Goal: Navigation & Orientation: Go to known website

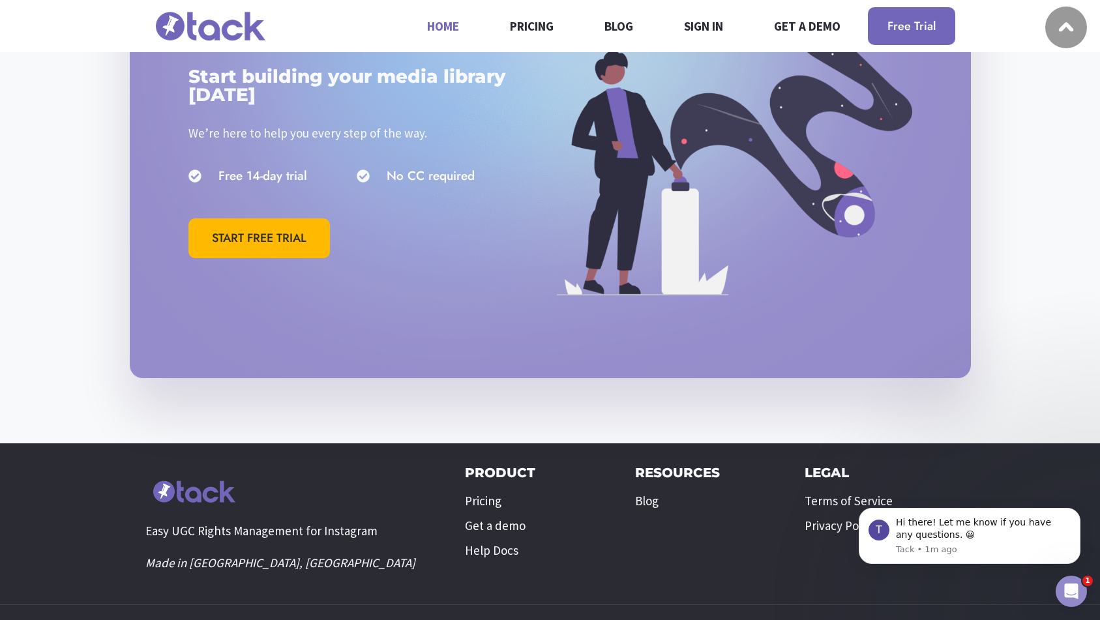
scroll to position [3866, 0]
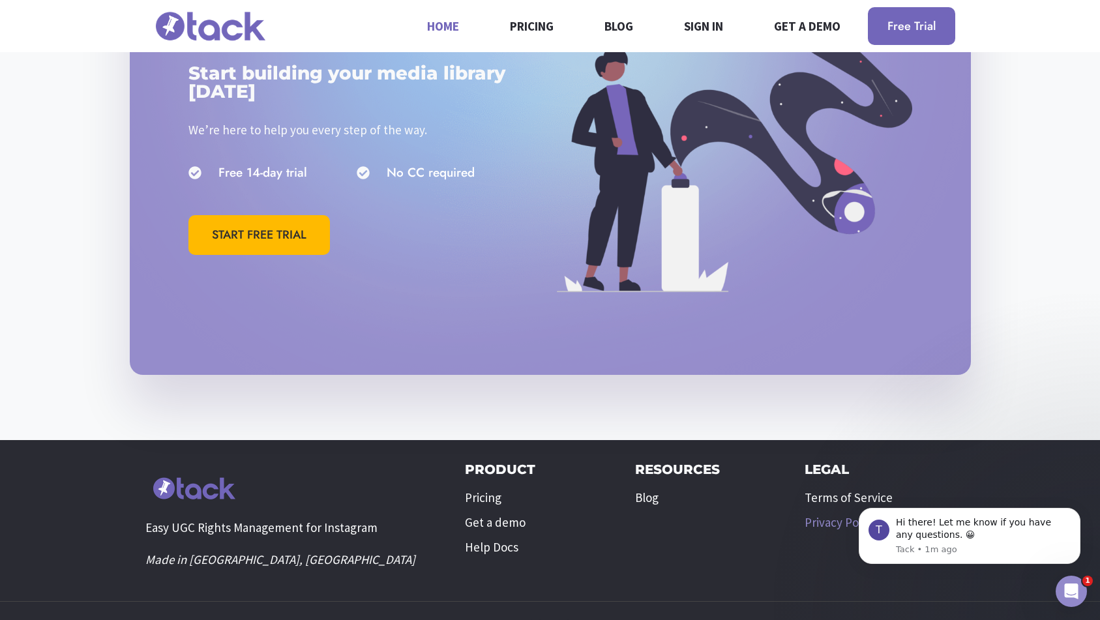
click at [949, 510] on link "Privacy Policy" at bounding box center [879, 522] width 150 height 25
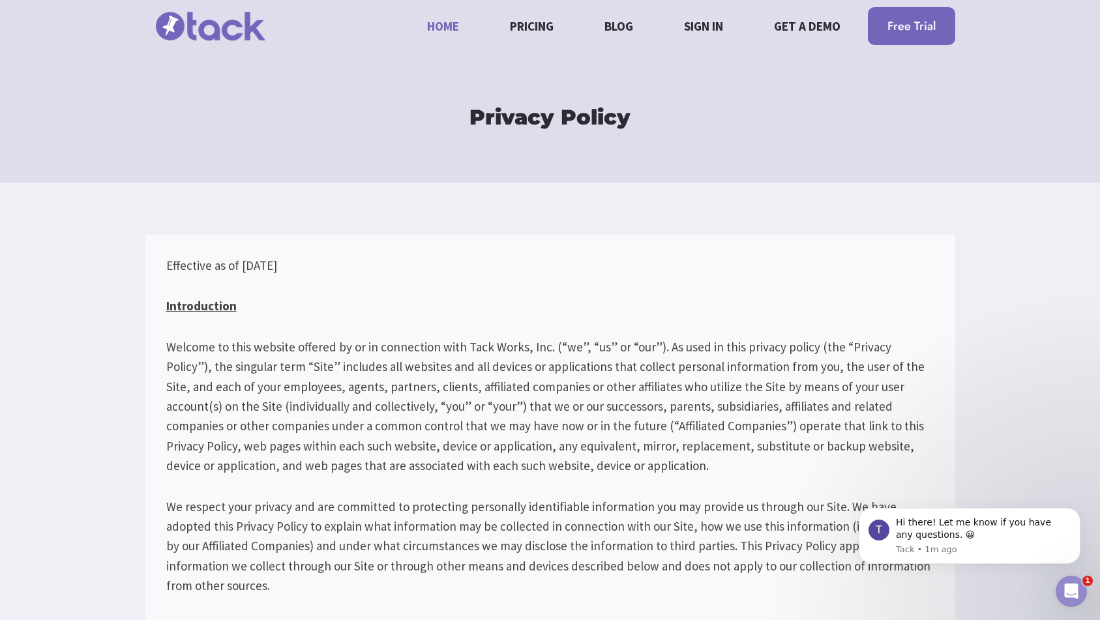
click at [439, 24] on link "Home" at bounding box center [443, 25] width 47 height 35
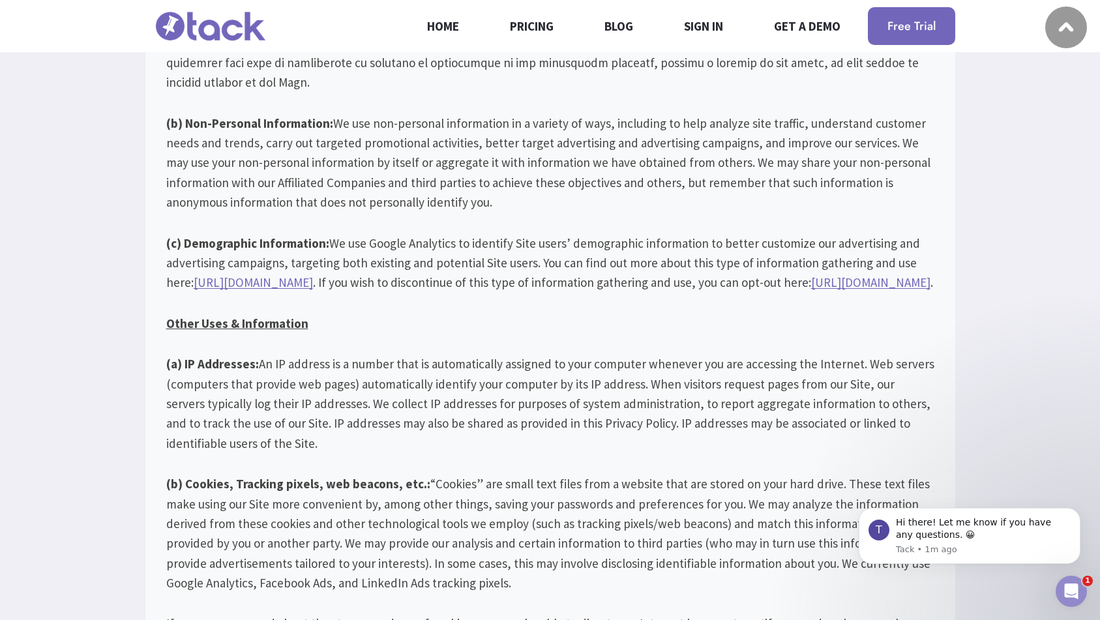
scroll to position [1736, 0]
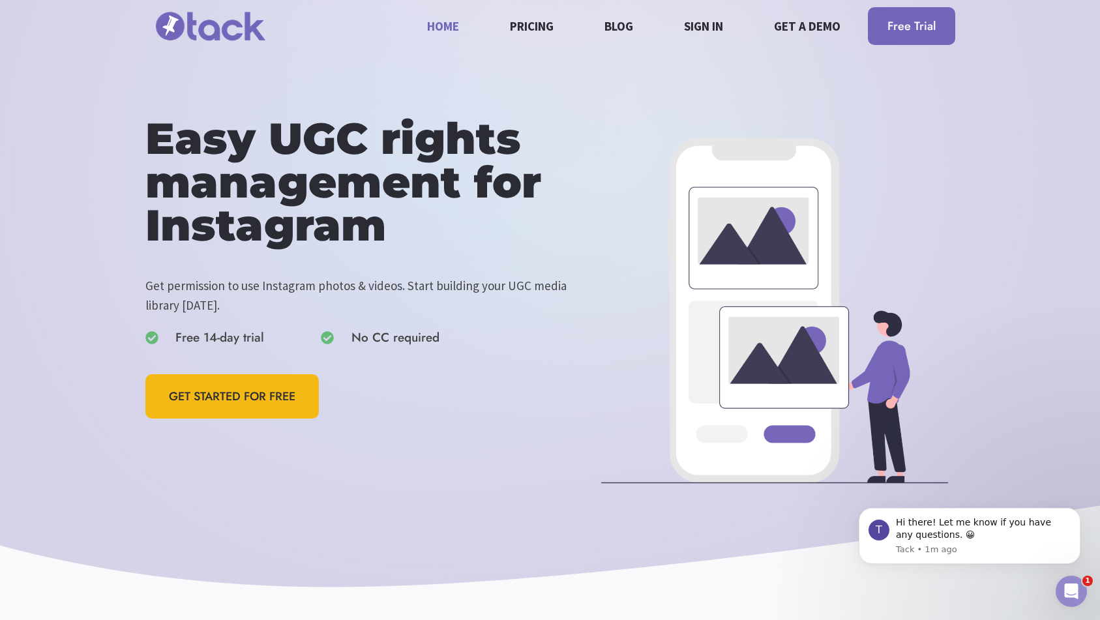
click at [555, 404] on div "GET STARTED FOR FREE" at bounding box center [369, 396] width 449 height 45
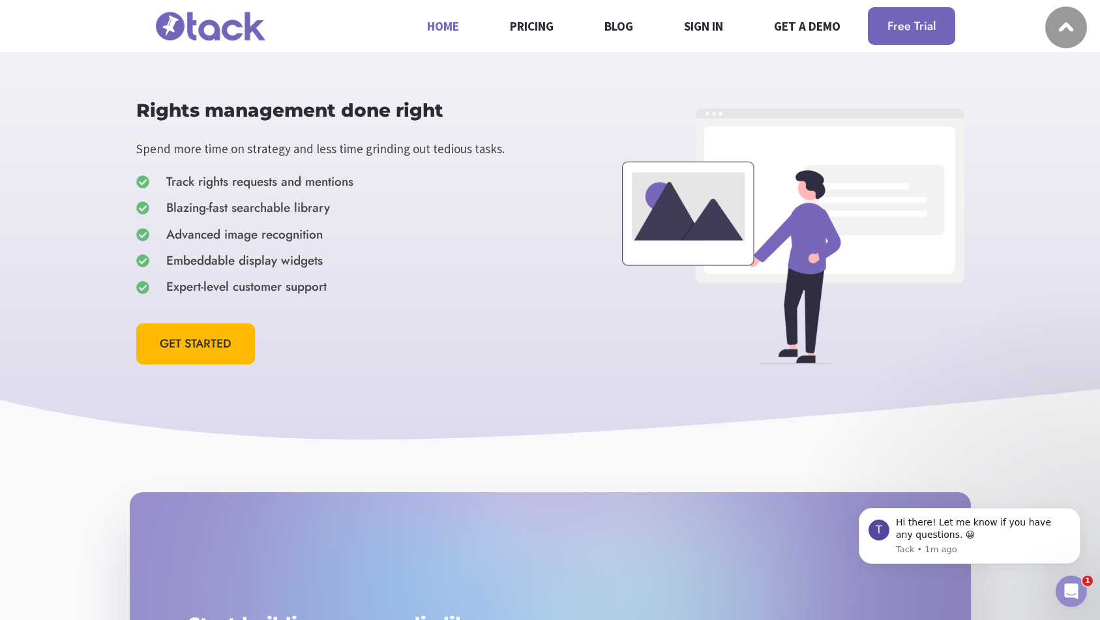
scroll to position [3866, 0]
